Goal: Use online tool/utility

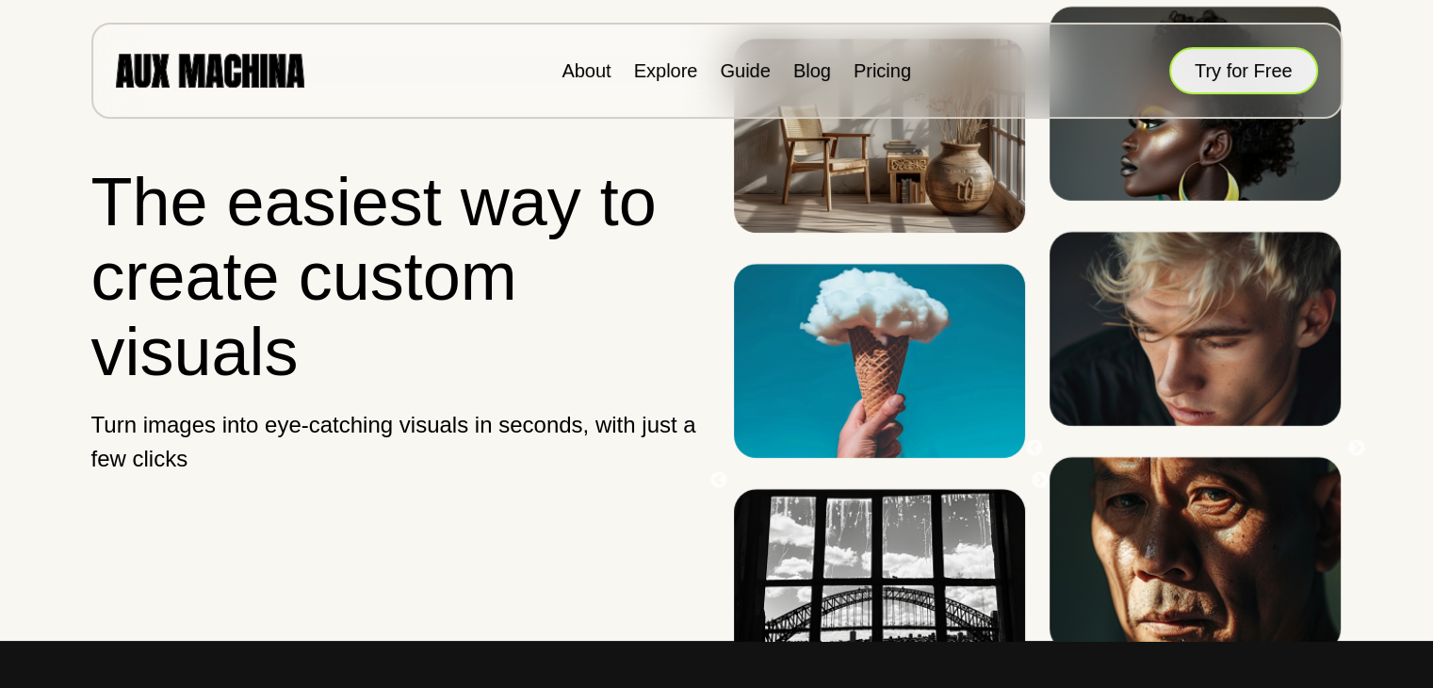
click at [1253, 66] on button "Try for Free" at bounding box center [1244, 70] width 149 height 47
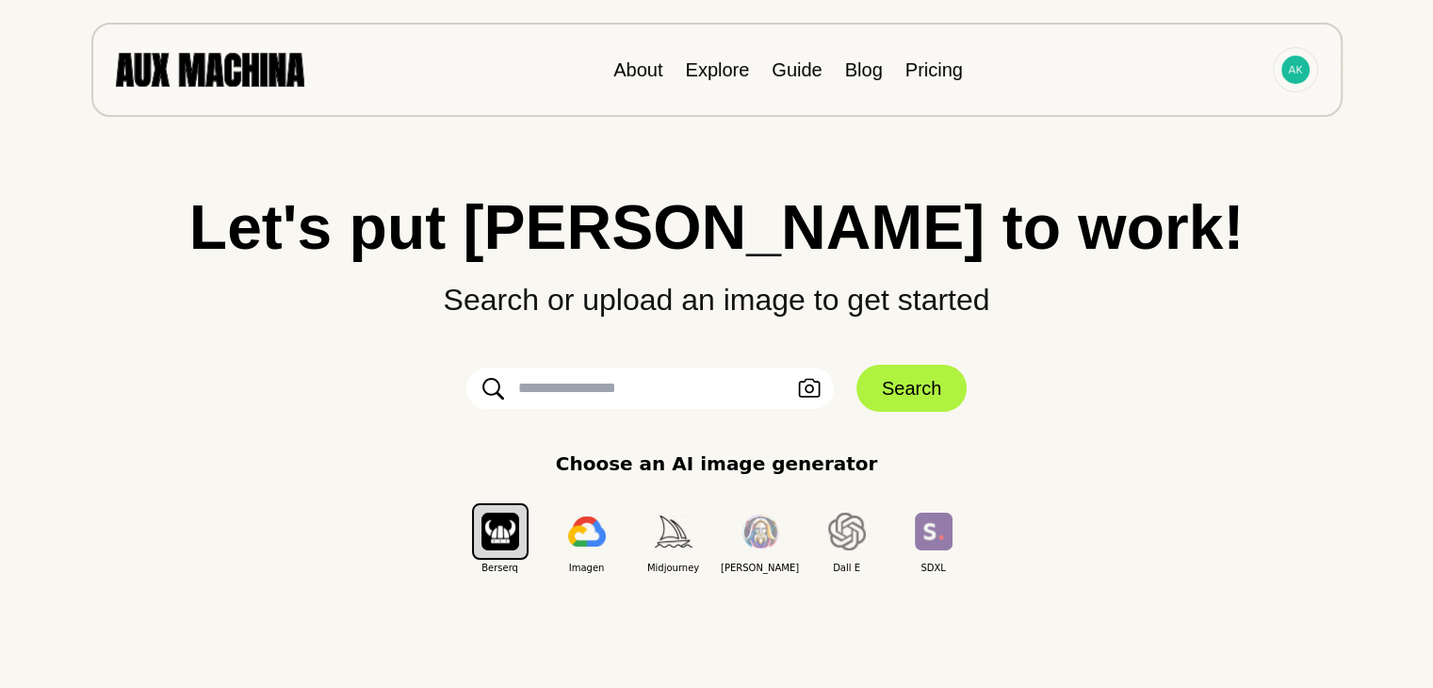
click at [632, 382] on input "text" at bounding box center [651, 388] width 368 height 41
click at [1139, 354] on div "Let's put Ai to work! Search or upload an image to get started Upload an Image …" at bounding box center [717, 385] width 1358 height 379
click at [814, 393] on icon "button" at bounding box center [809, 389] width 23 height 20
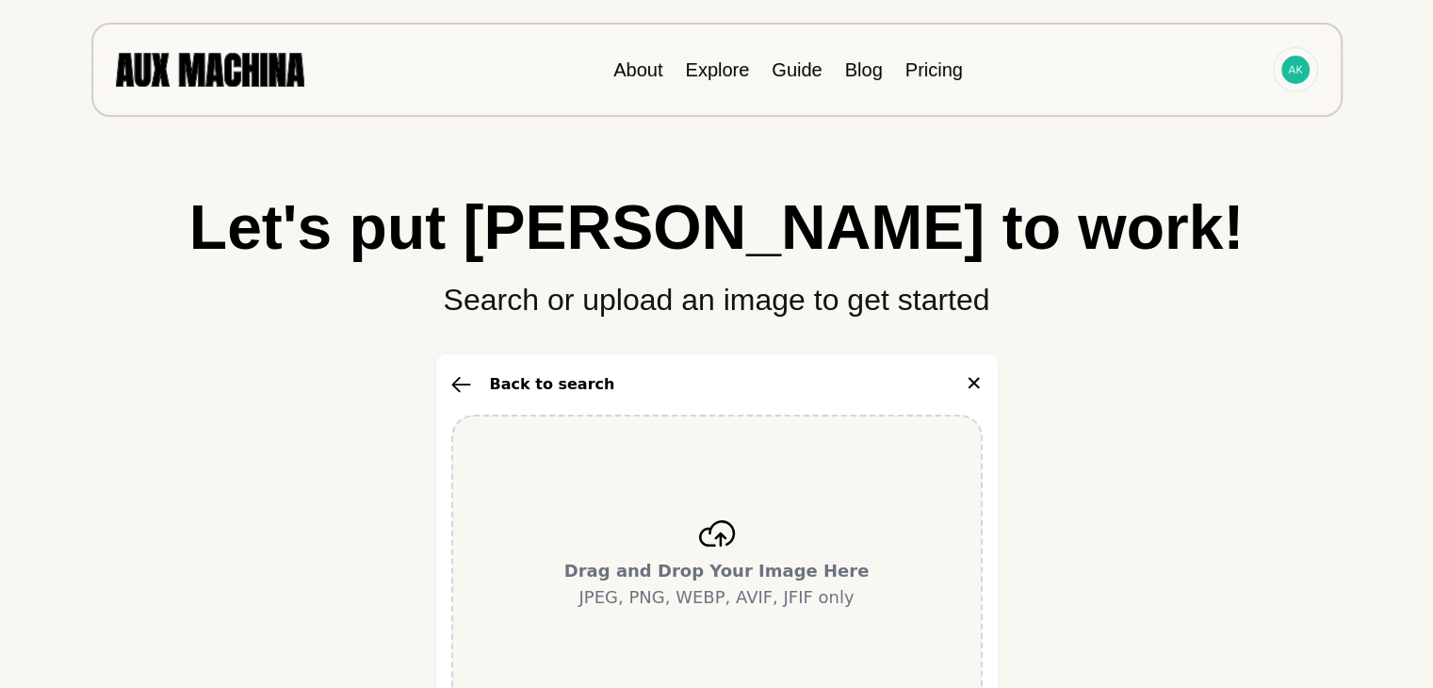
click at [961, 382] on div "Back to search ✕" at bounding box center [717, 384] width 532 height 30
click at [965, 381] on div "Back to search ✕" at bounding box center [717, 384] width 532 height 30
click at [980, 382] on button "✕" at bounding box center [974, 384] width 17 height 30
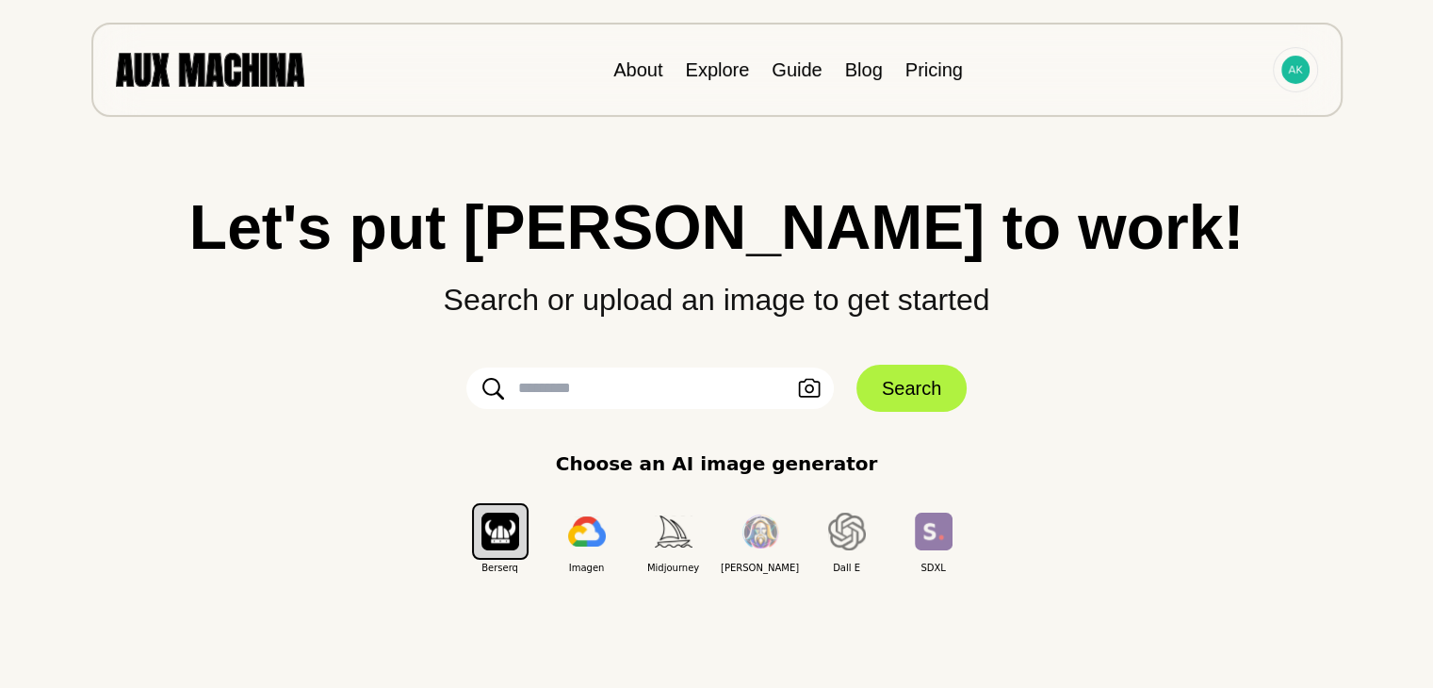
click at [679, 384] on input "text" at bounding box center [651, 388] width 368 height 41
click at [813, 394] on icon "button" at bounding box center [809, 389] width 23 height 20
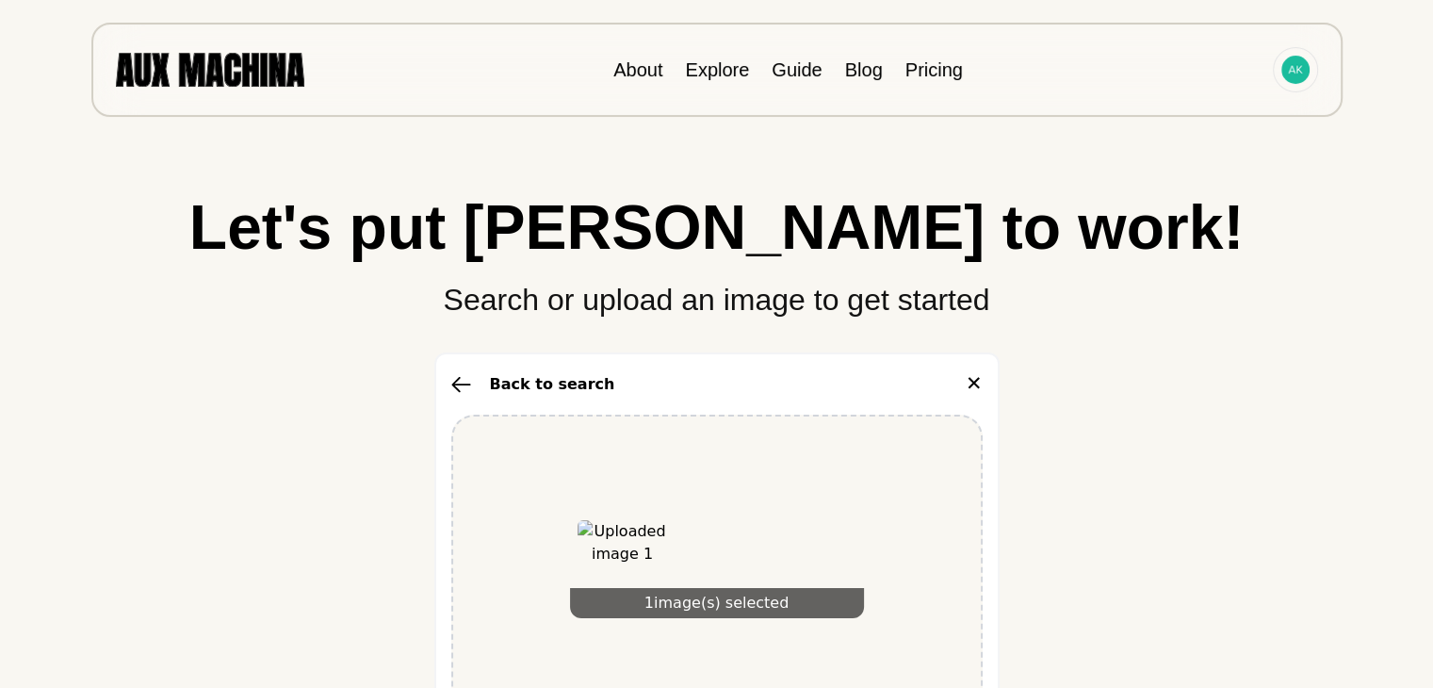
scroll to position [471, 0]
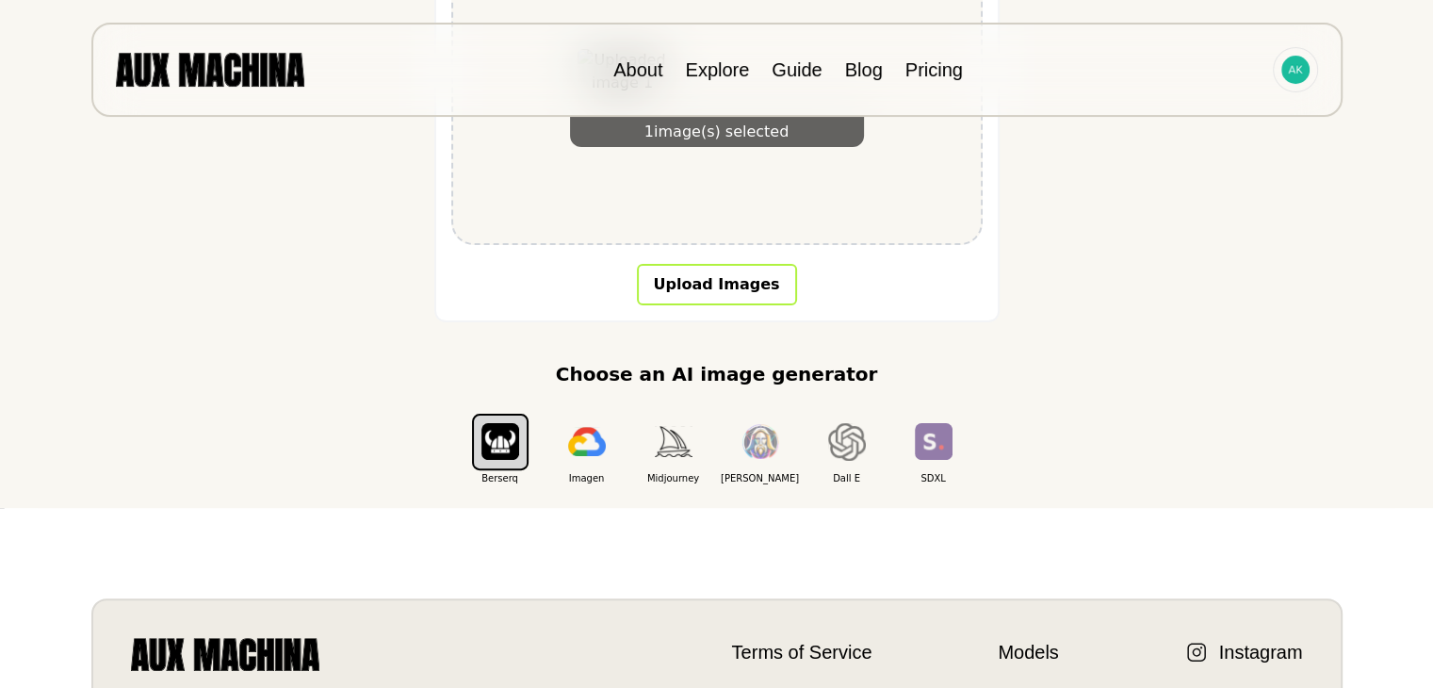
click at [727, 284] on button "Upload Images" at bounding box center [717, 284] width 160 height 41
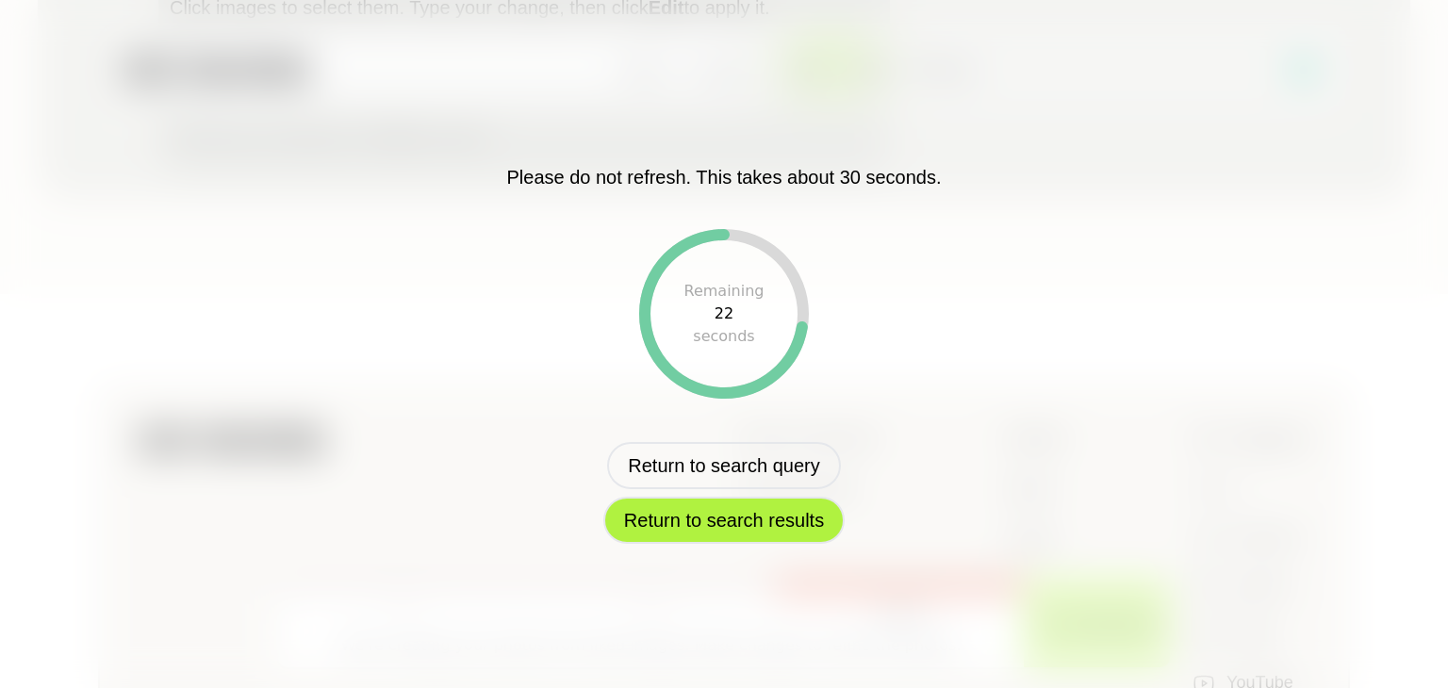
click at [784, 517] on button "Return to search results" at bounding box center [723, 520] width 241 height 47
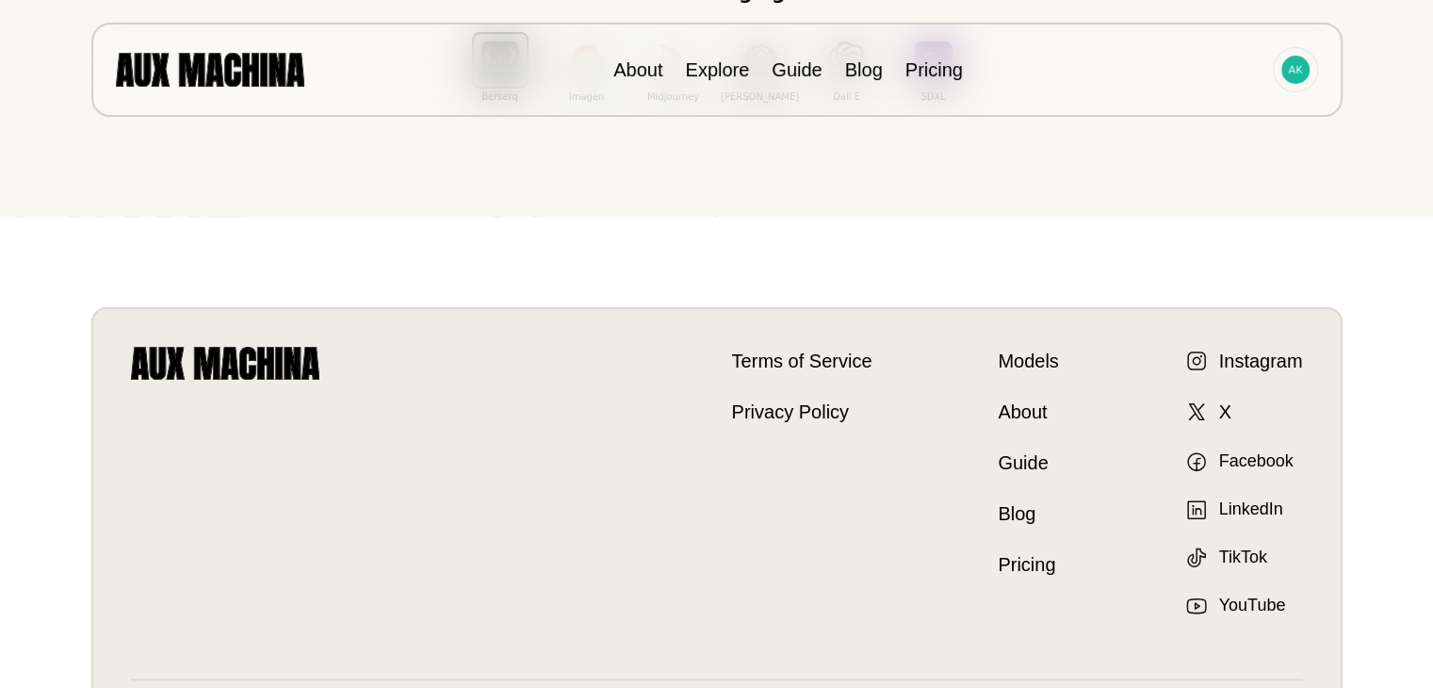
scroll to position [0, 0]
